Goal: Navigation & Orientation: Find specific page/section

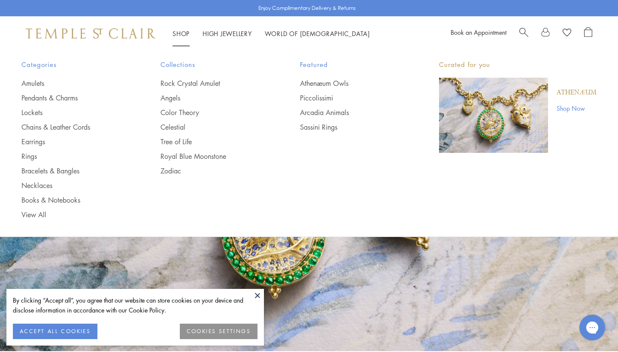
click at [184, 35] on link "Shop Shop" at bounding box center [180, 33] width 17 height 9
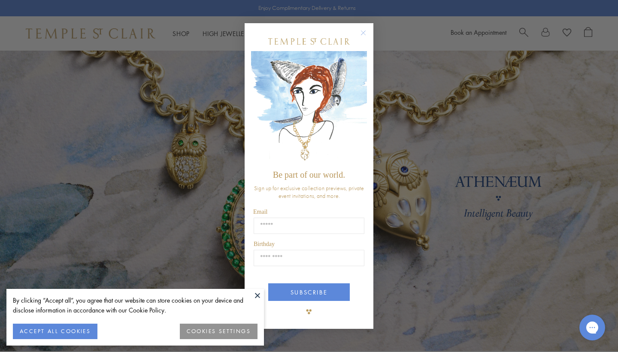
click at [362, 35] on circle "Close dialog" at bounding box center [363, 33] width 10 height 10
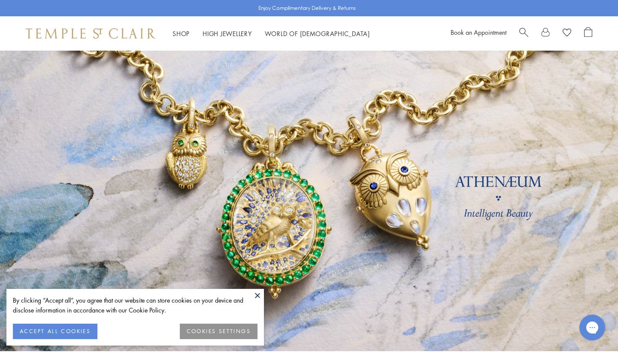
click at [257, 293] on button at bounding box center [257, 295] width 13 height 13
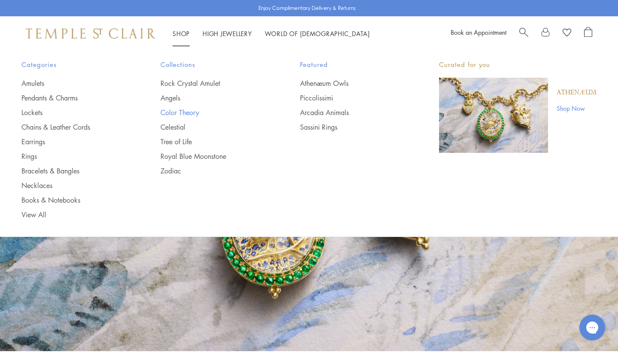
click at [182, 113] on link "Color Theory" at bounding box center [212, 112] width 105 height 9
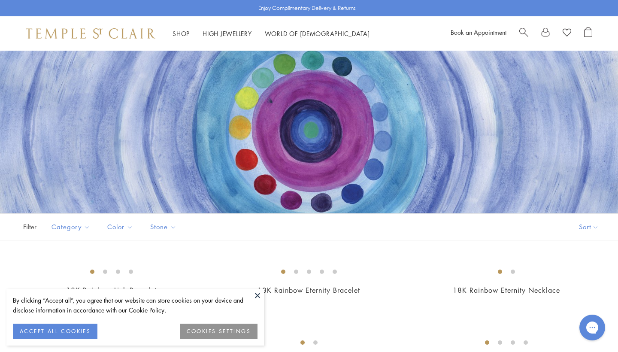
scroll to position [10, 0]
click at [258, 295] on button at bounding box center [257, 295] width 13 height 13
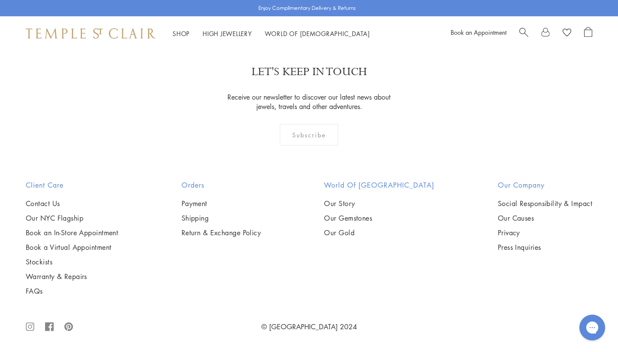
scroll to position [781, 0]
